Goal: Task Accomplishment & Management: Manage account settings

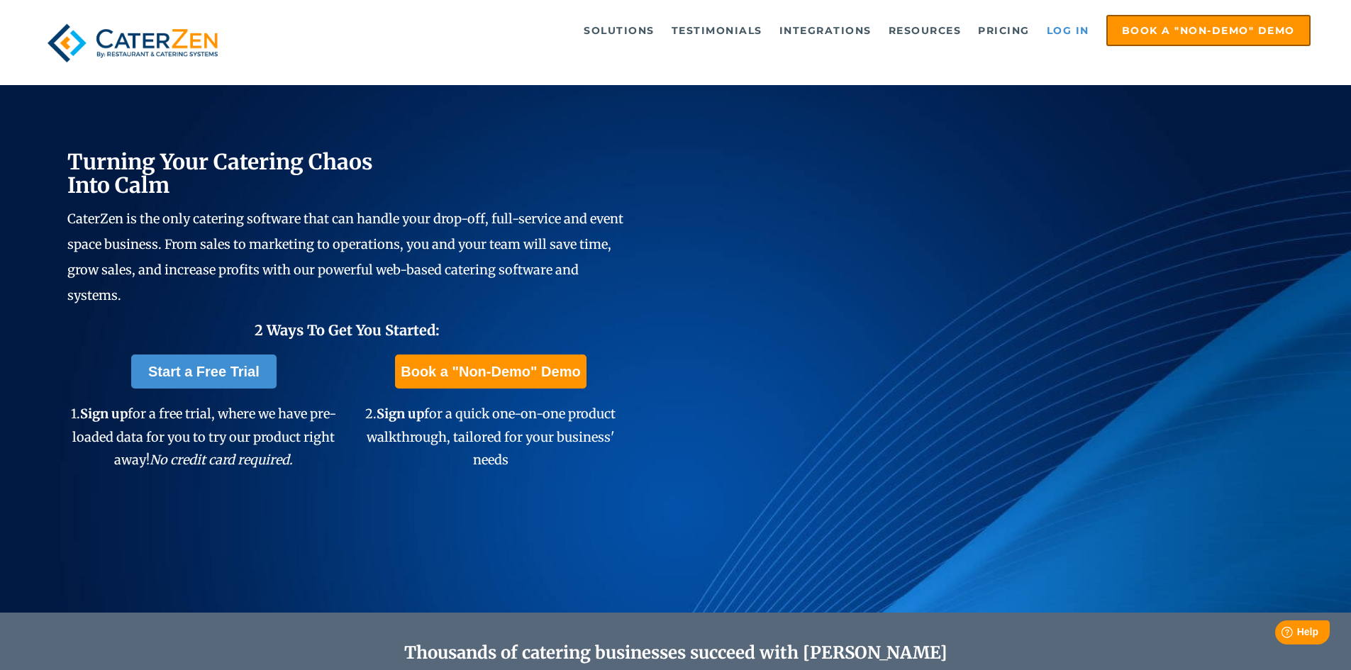
click at [1064, 32] on link "Log in" at bounding box center [1067, 30] width 57 height 28
click at [1064, 33] on link "Log in" at bounding box center [1067, 30] width 57 height 28
click at [1062, 31] on link "Log in" at bounding box center [1067, 30] width 57 height 28
